Goal: Task Accomplishment & Management: Manage account settings

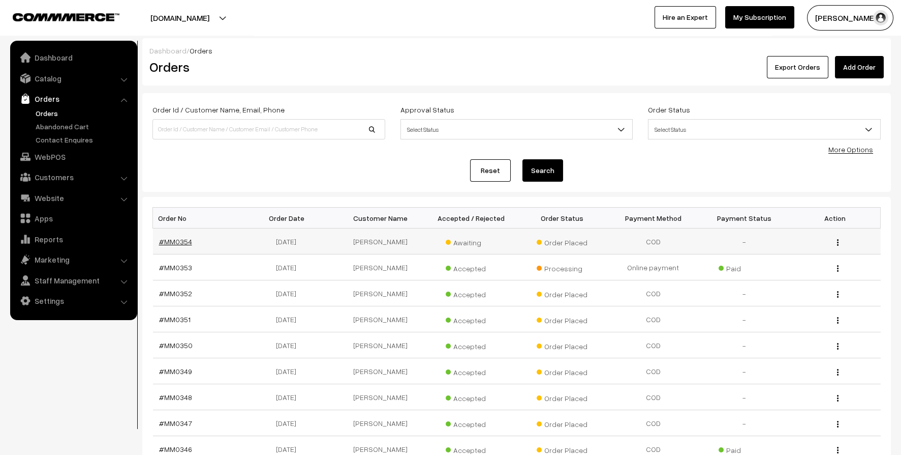
click at [168, 242] on link "#MM0354" at bounding box center [175, 241] width 33 height 9
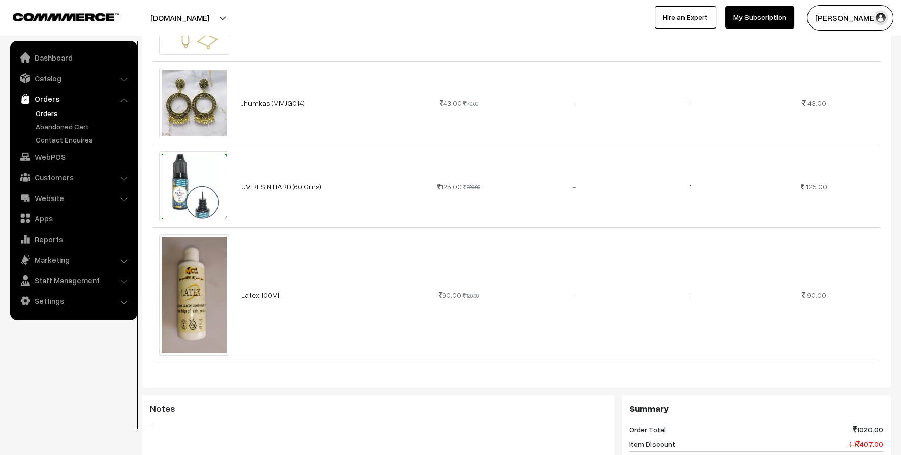
scroll to position [915, 0]
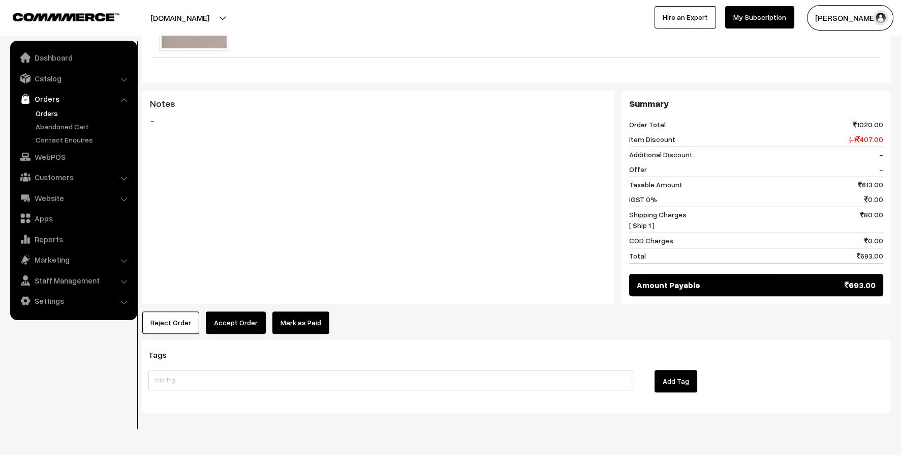
click at [51, 109] on link "Orders" at bounding box center [83, 113] width 101 height 11
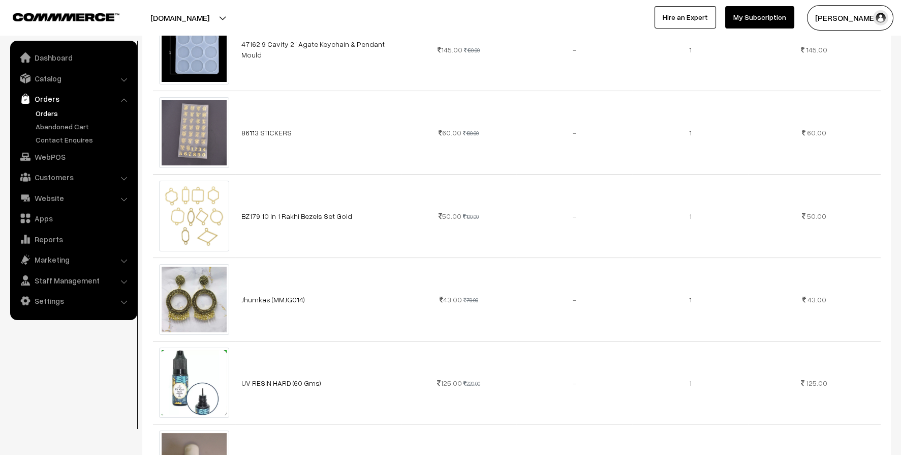
scroll to position [406, 0]
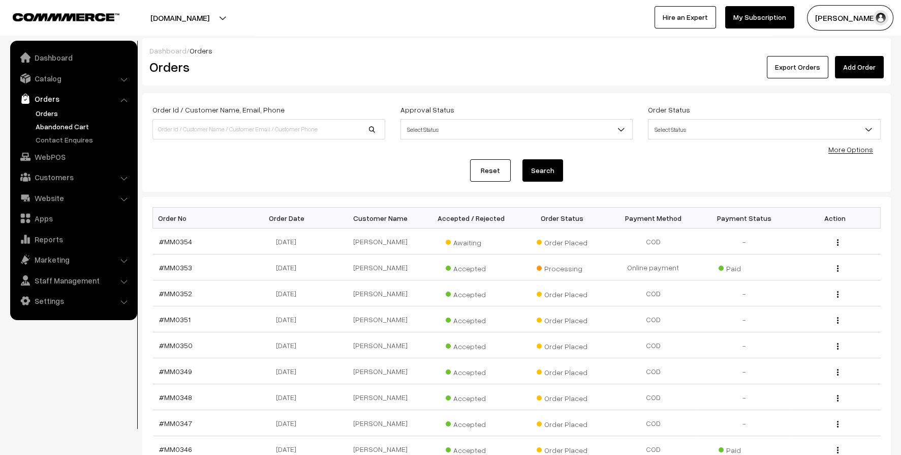
click at [82, 127] on link "Abandoned Cart" at bounding box center [83, 126] width 101 height 11
